Goal: Obtain resource: Obtain resource

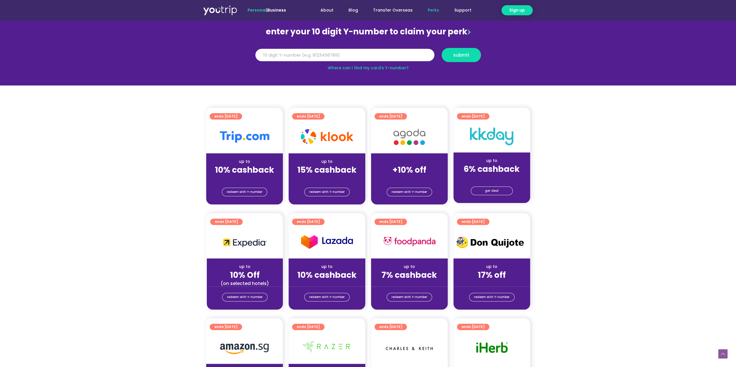
scroll to position [58, 0]
click at [307, 55] on input "Y Number" at bounding box center [344, 55] width 179 height 13
click at [464, 57] on span "submit" at bounding box center [461, 55] width 16 height 4
click at [322, 51] on input "[CREDIT_CARD_NUMBER]" at bounding box center [344, 55] width 179 height 13
drag, startPoint x: 318, startPoint y: 54, endPoint x: 67, endPoint y: 49, distance: 251.6
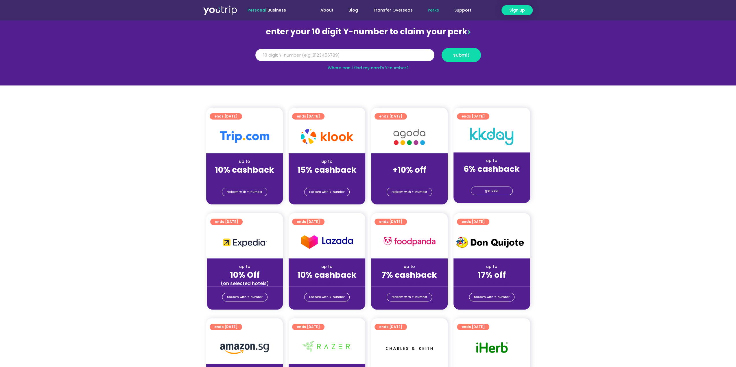
click at [67, 48] on section "enter your 10 digit Y-number to claim your perk Y Number [CREDIT_CARD_NUMBER] s…" at bounding box center [368, 46] width 736 height 80
type input "8103977928"
click at [465, 51] on button "submit" at bounding box center [461, 55] width 39 height 14
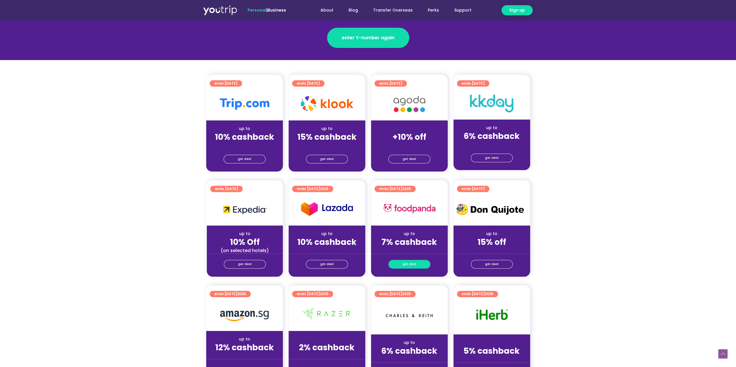
scroll to position [116, 0]
